Goal: Task Accomplishment & Management: Use online tool/utility

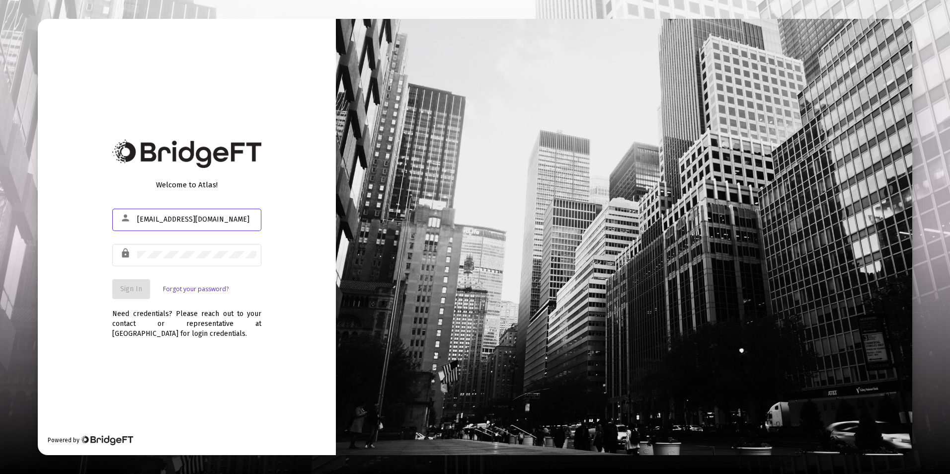
type input "[EMAIL_ADDRESS][DOMAIN_NAME]"
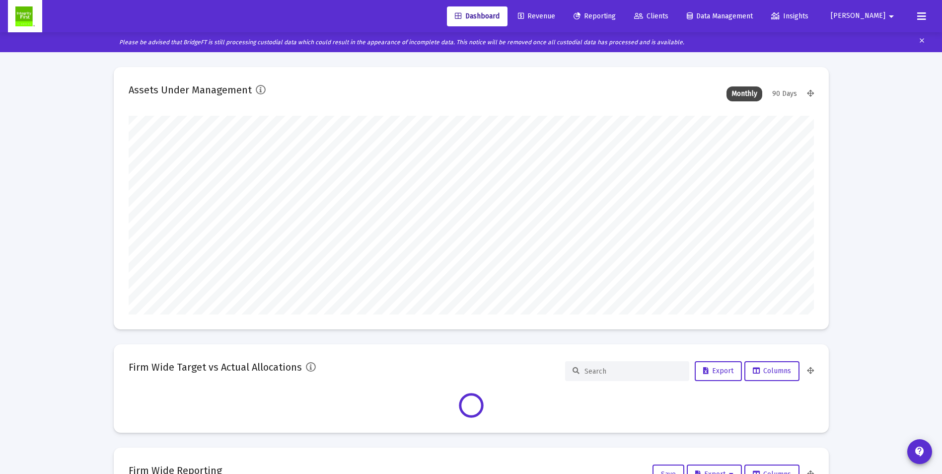
scroll to position [199, 686]
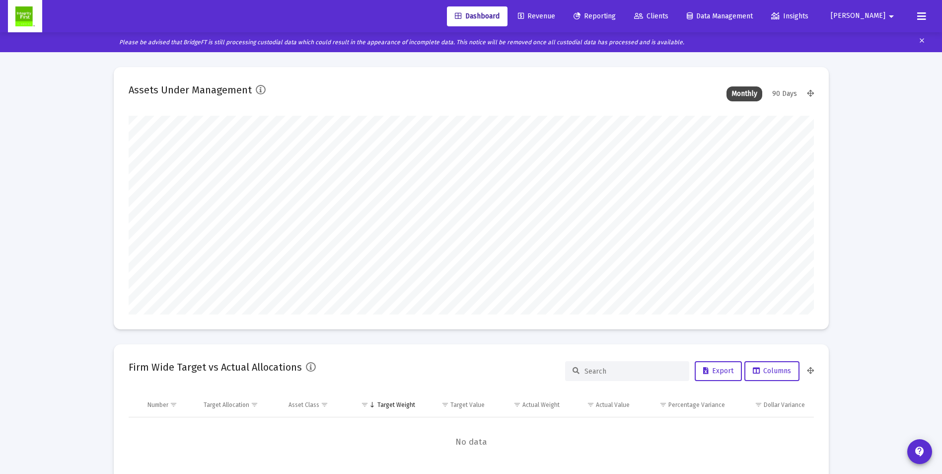
type input "2025-09-30"
click at [555, 16] on span "Revenue" at bounding box center [536, 16] width 37 height 8
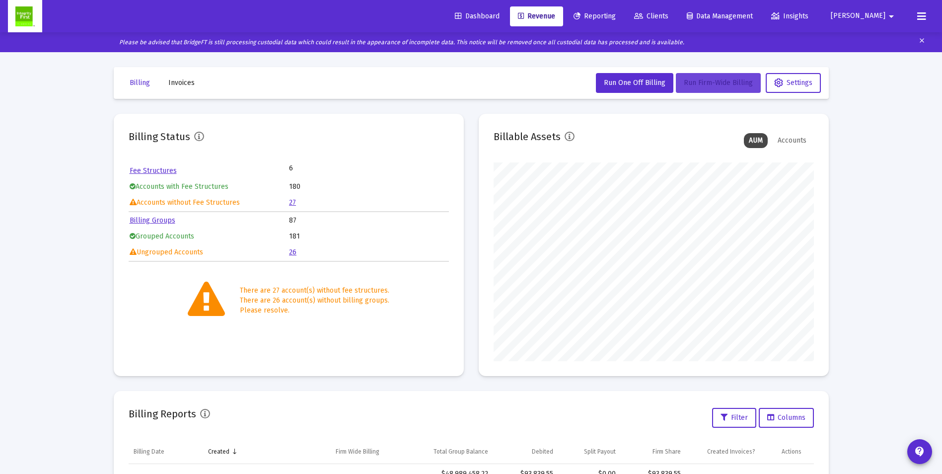
click at [718, 86] on span "Run Firm-Wide Billing" at bounding box center [718, 82] width 69 height 8
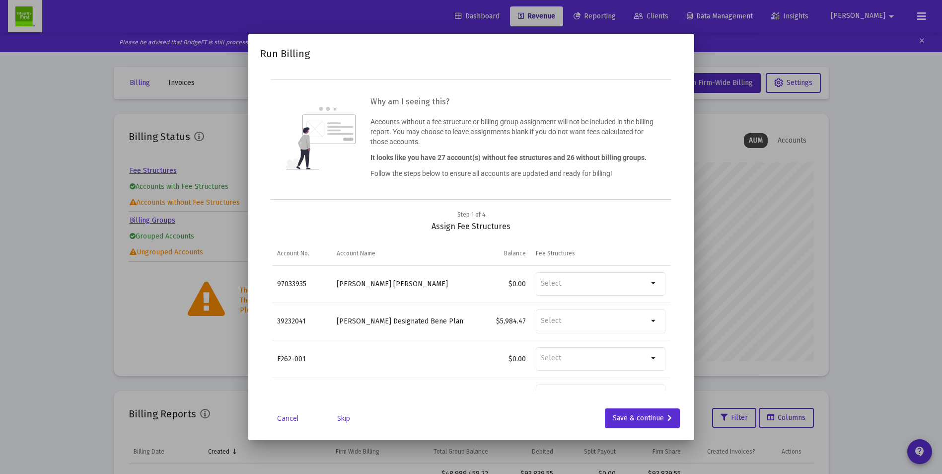
click at [344, 415] on link "Skip" at bounding box center [344, 418] width 50 height 10
click at [344, 419] on link "Skip" at bounding box center [344, 418] width 50 height 10
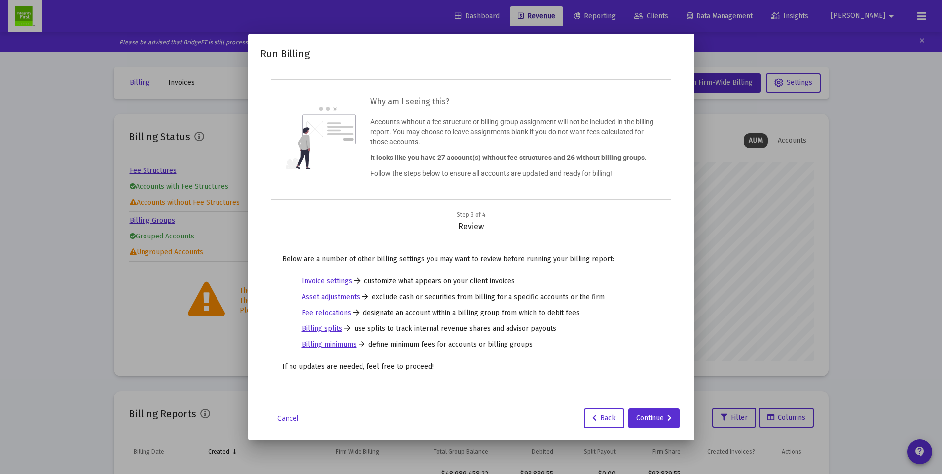
click at [344, 419] on div "Cancel Back Continue" at bounding box center [471, 418] width 422 height 20
click at [640, 415] on div "Continue" at bounding box center [654, 418] width 36 height 20
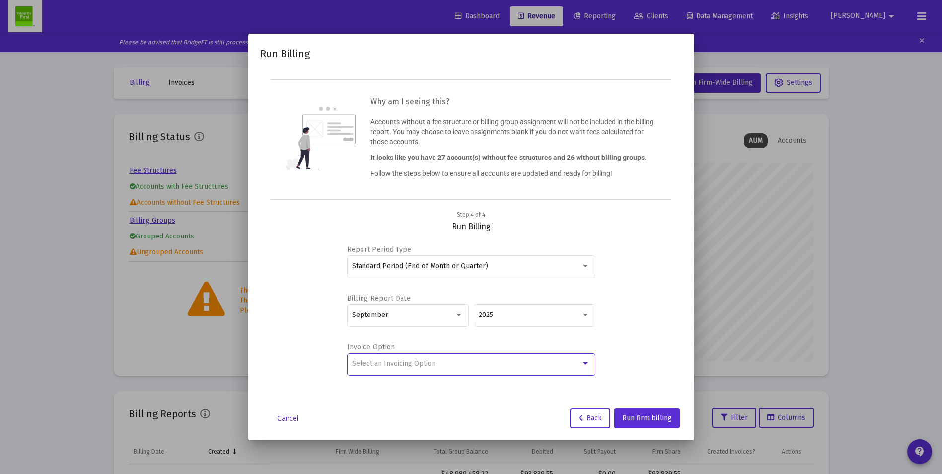
click at [461, 361] on div "Select an Invoicing Option" at bounding box center [466, 364] width 229 height 8
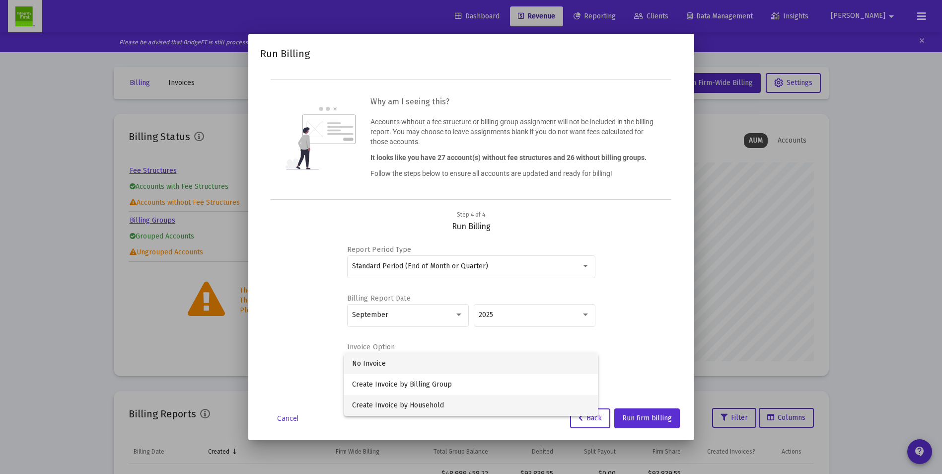
click at [424, 404] on span "Create Invoice by Household" at bounding box center [471, 405] width 238 height 21
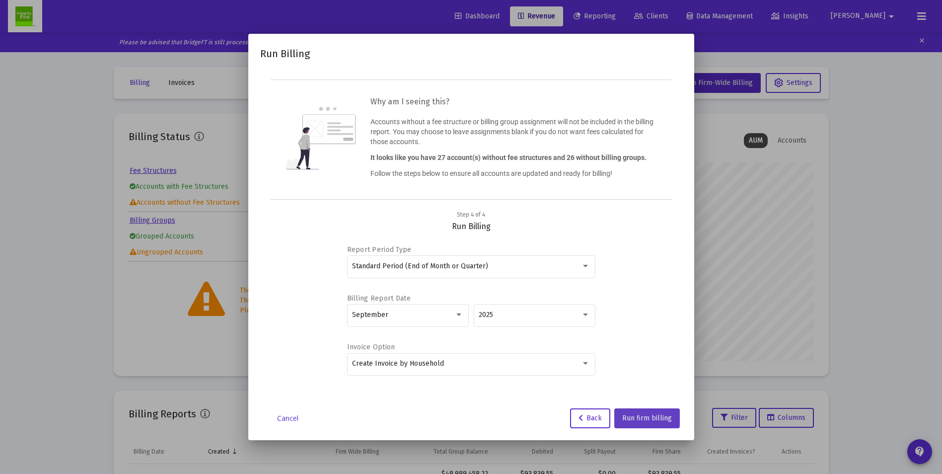
click at [644, 415] on span "Run firm billing" at bounding box center [647, 418] width 50 height 8
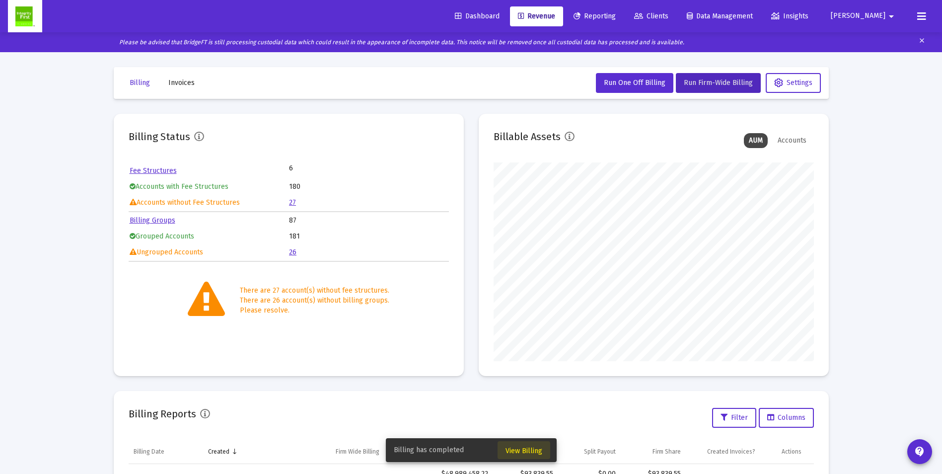
click at [521, 453] on span "View Billing" at bounding box center [524, 451] width 37 height 8
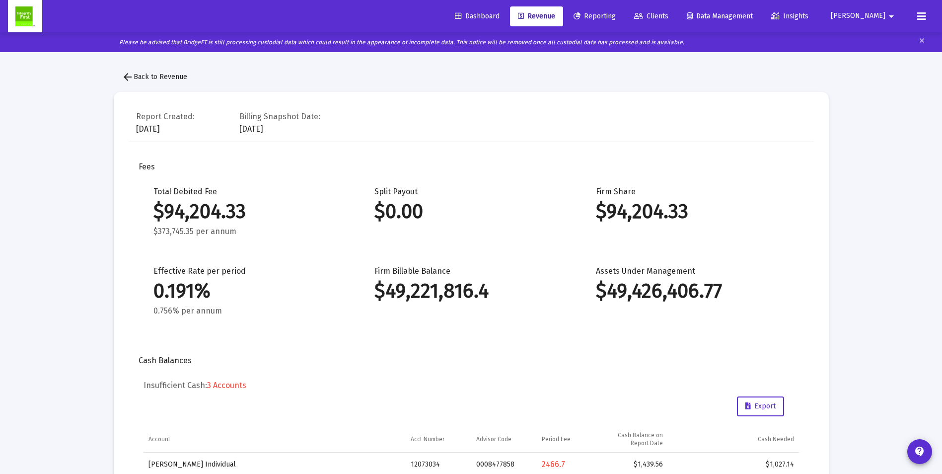
click at [147, 79] on span "arrow_back Back to Revenue" at bounding box center [155, 77] width 66 height 8
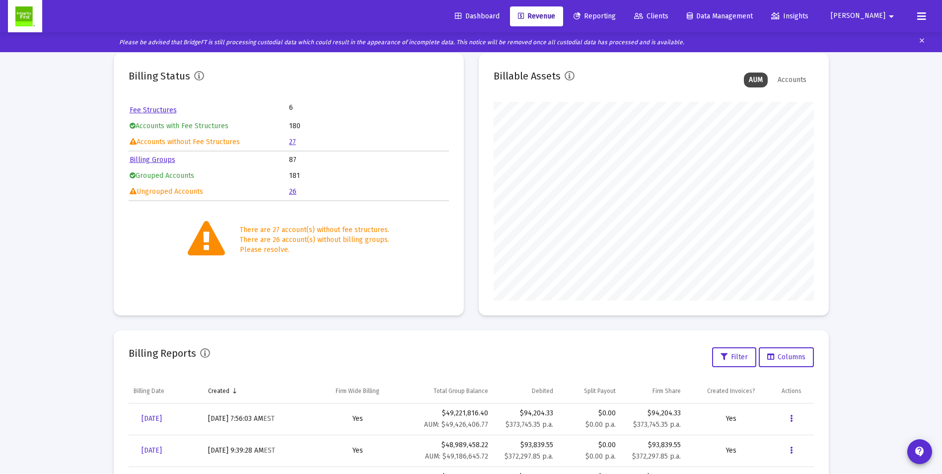
scroll to position [149, 0]
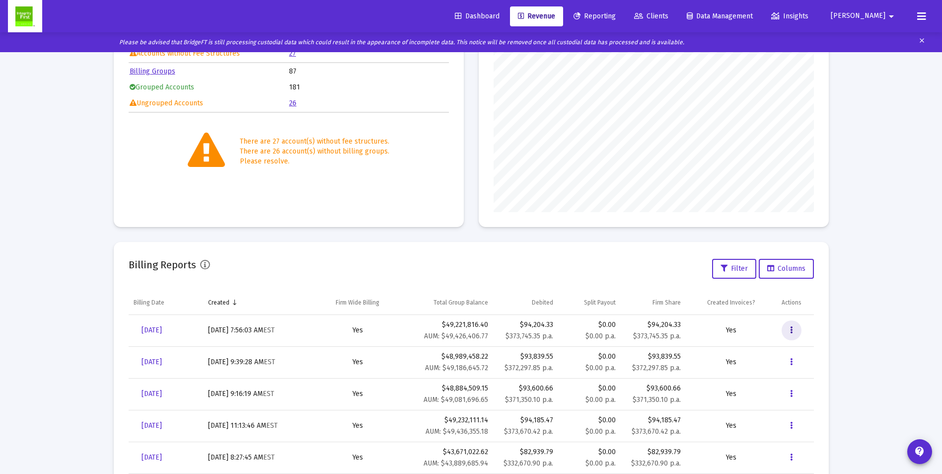
click at [794, 331] on button "Data grid" at bounding box center [792, 330] width 20 height 20
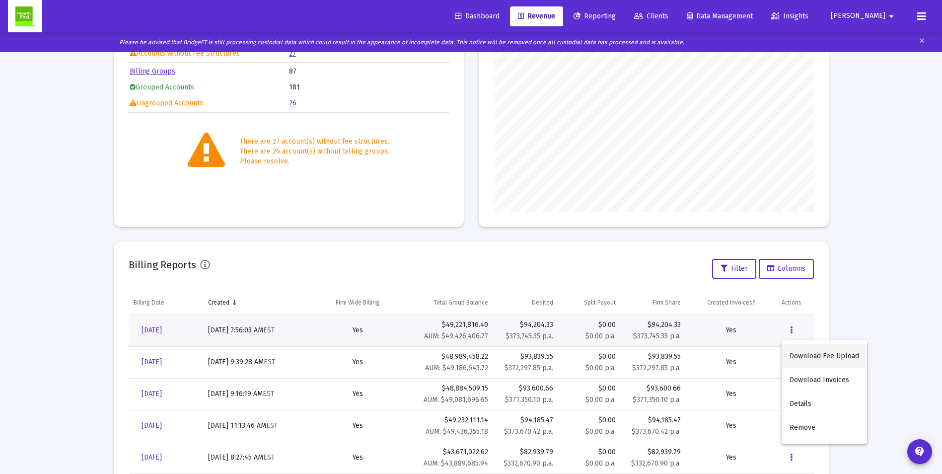
click at [798, 357] on button "Download Fee Upload" at bounding box center [824, 356] width 85 height 24
click at [793, 332] on icon "Data grid" at bounding box center [791, 330] width 2 height 12
click at [798, 377] on button "Download Invoices" at bounding box center [824, 380] width 85 height 24
